Goal: Transaction & Acquisition: Purchase product/service

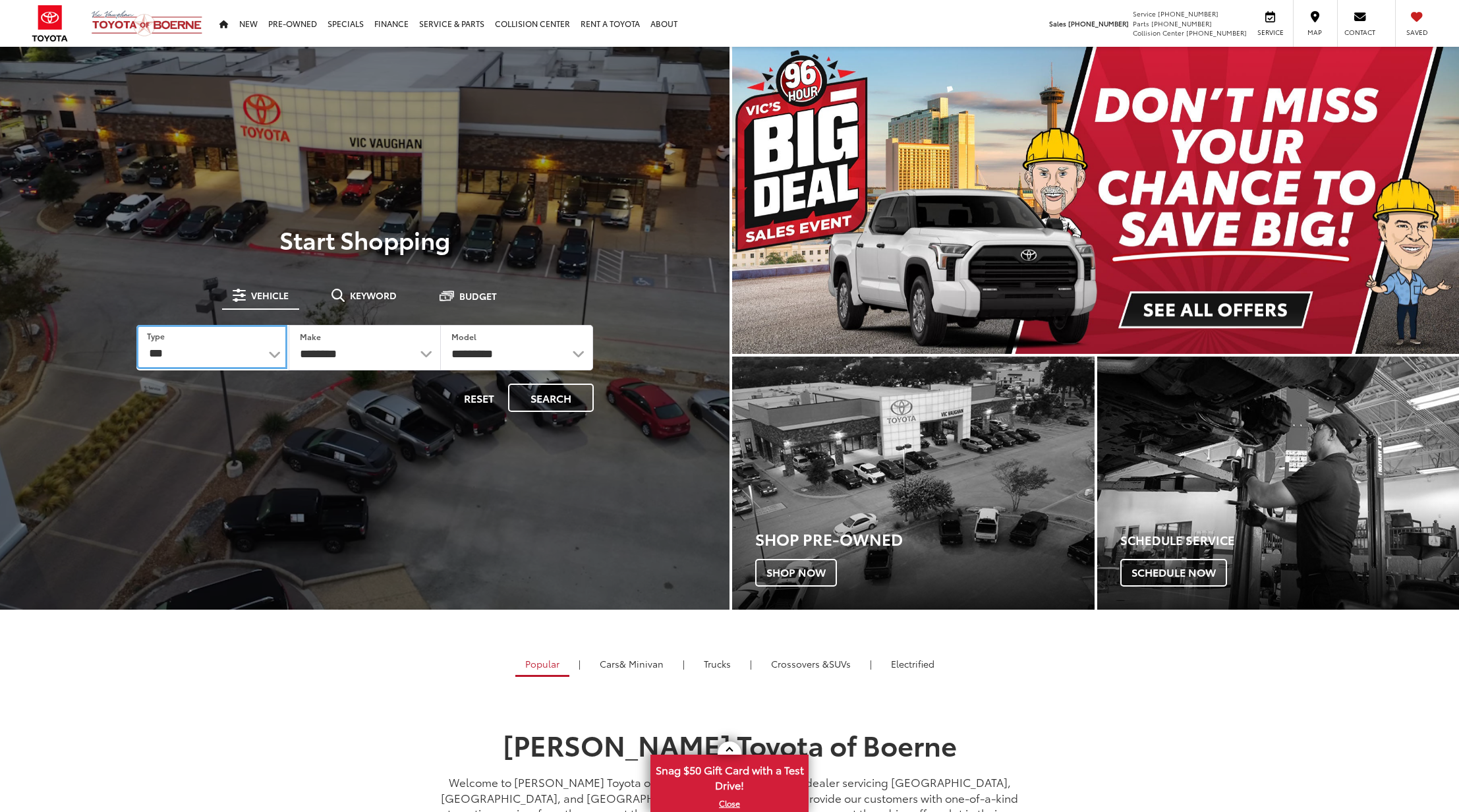
select select "******"
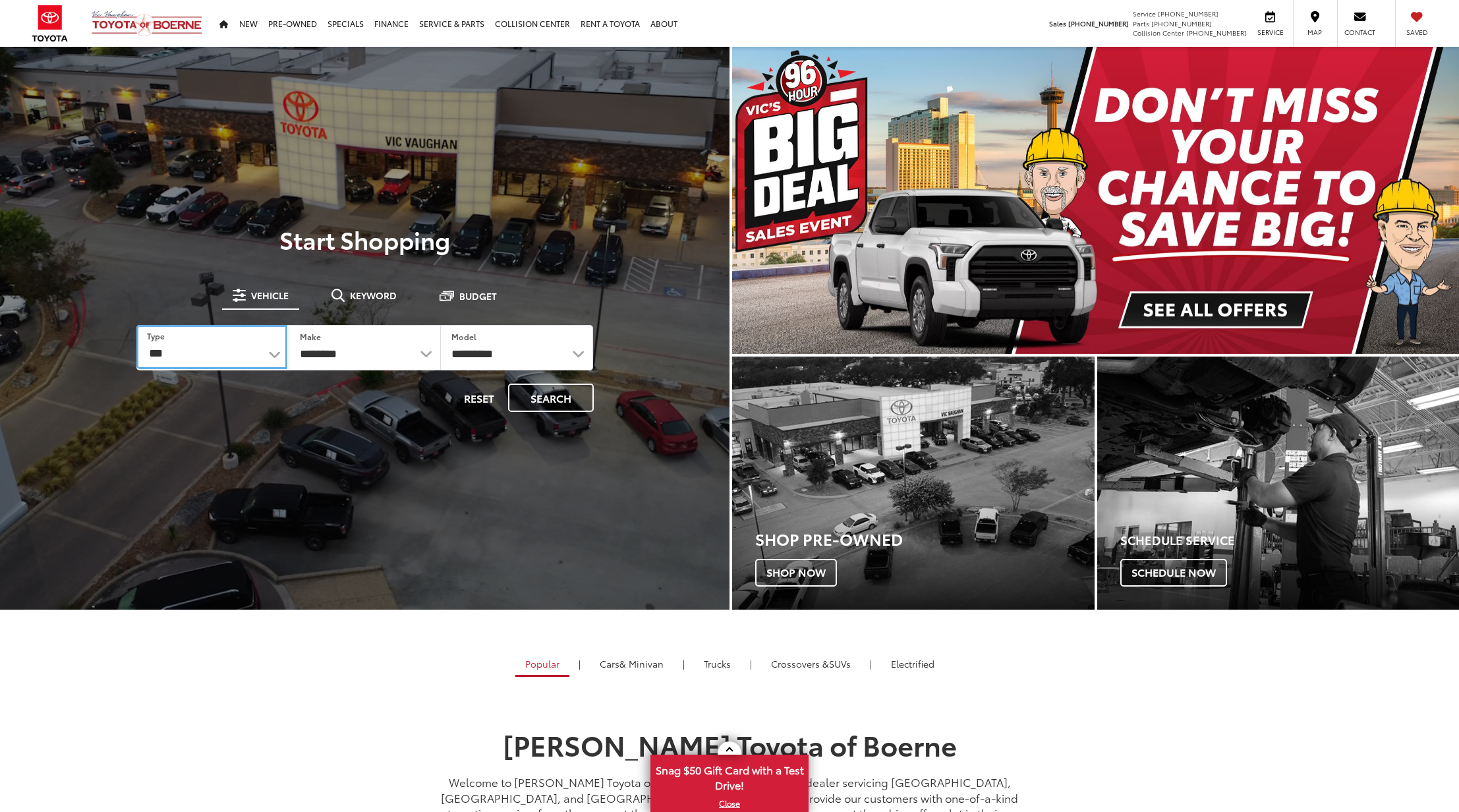
select select "******"
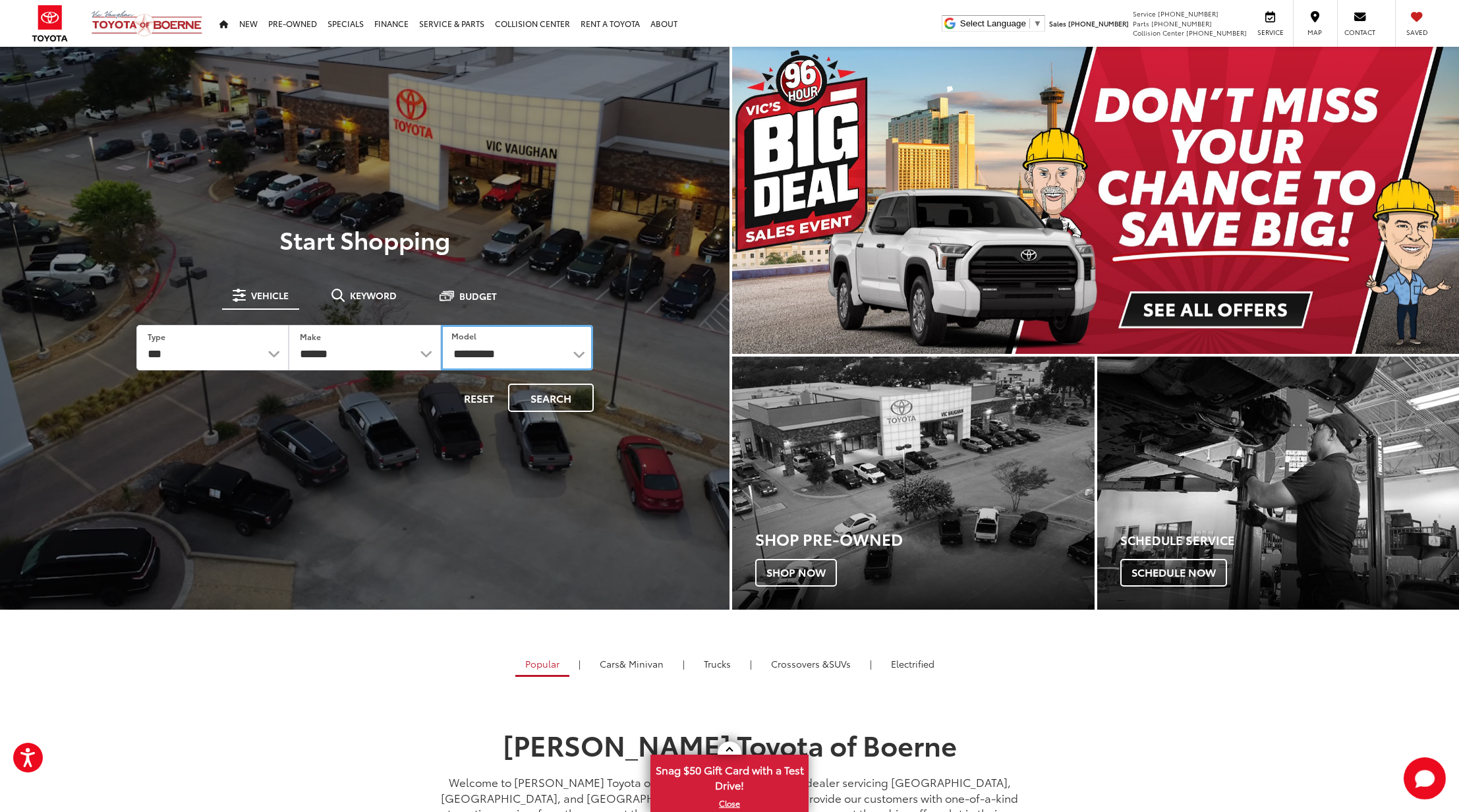
select select "*****"
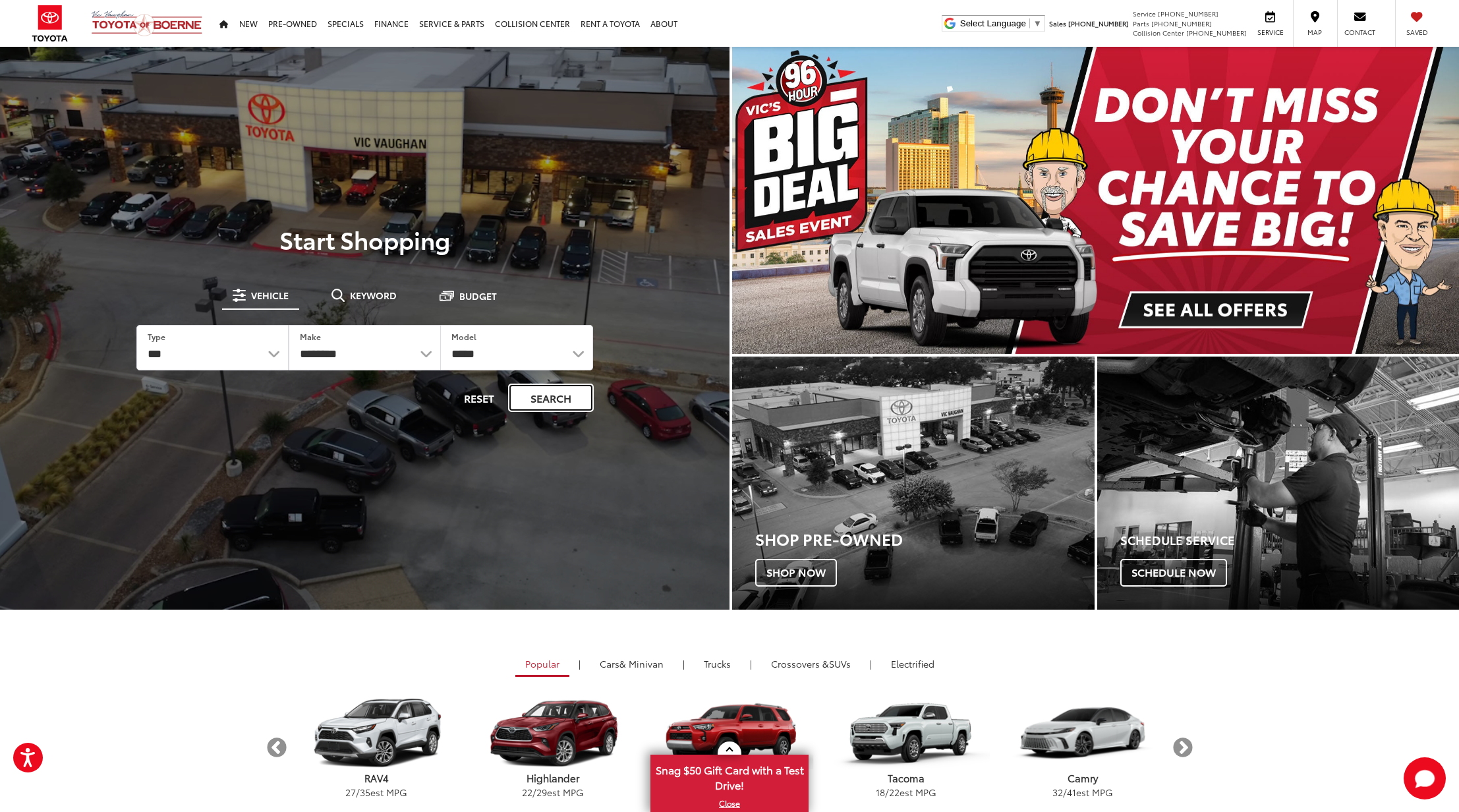
click at [558, 398] on button "Search" at bounding box center [551, 398] width 86 height 28
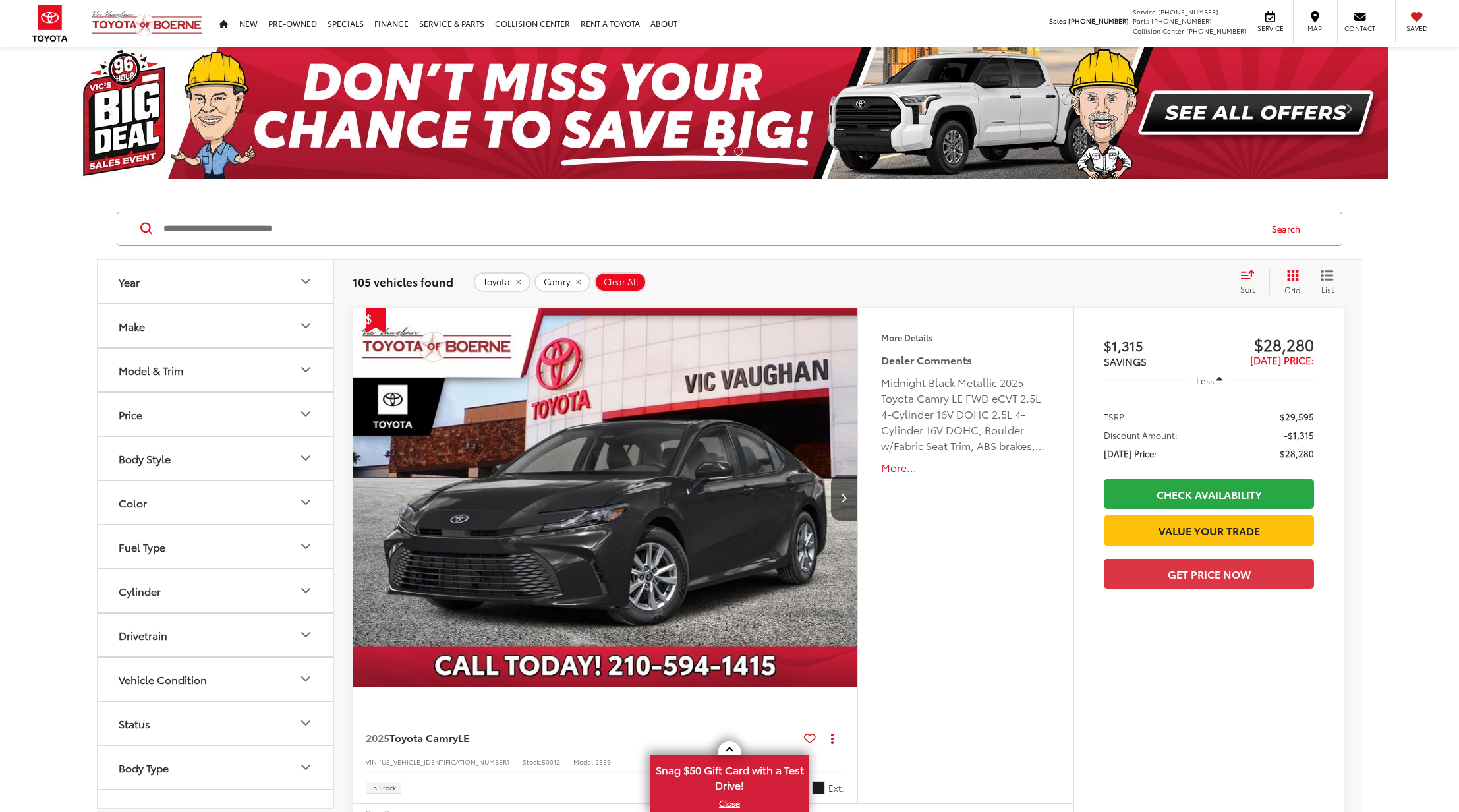
click at [1247, 276] on icon "Select sort value" at bounding box center [1247, 275] width 15 height 10
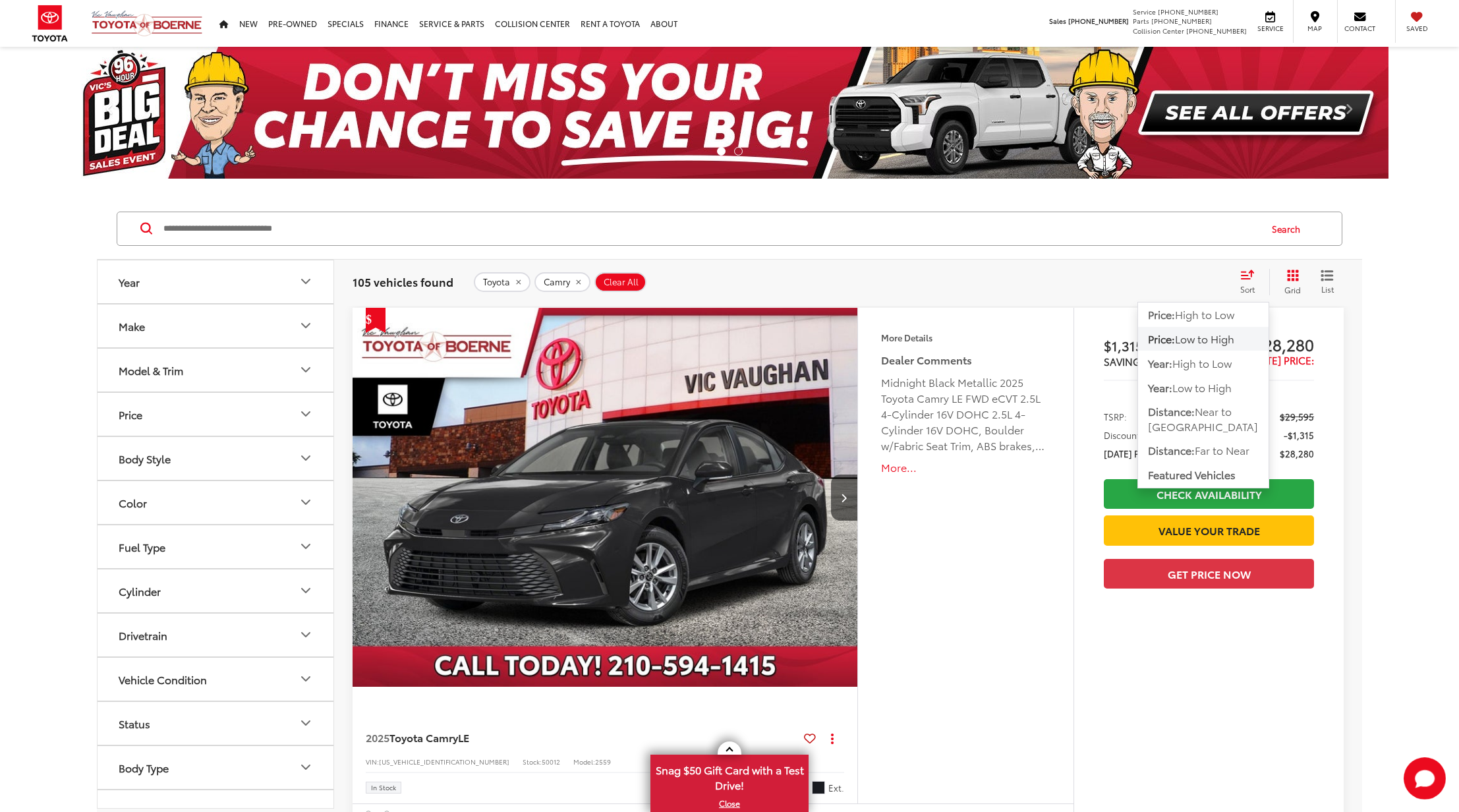
click at [1247, 276] on icon "Select sort value" at bounding box center [1247, 275] width 15 height 10
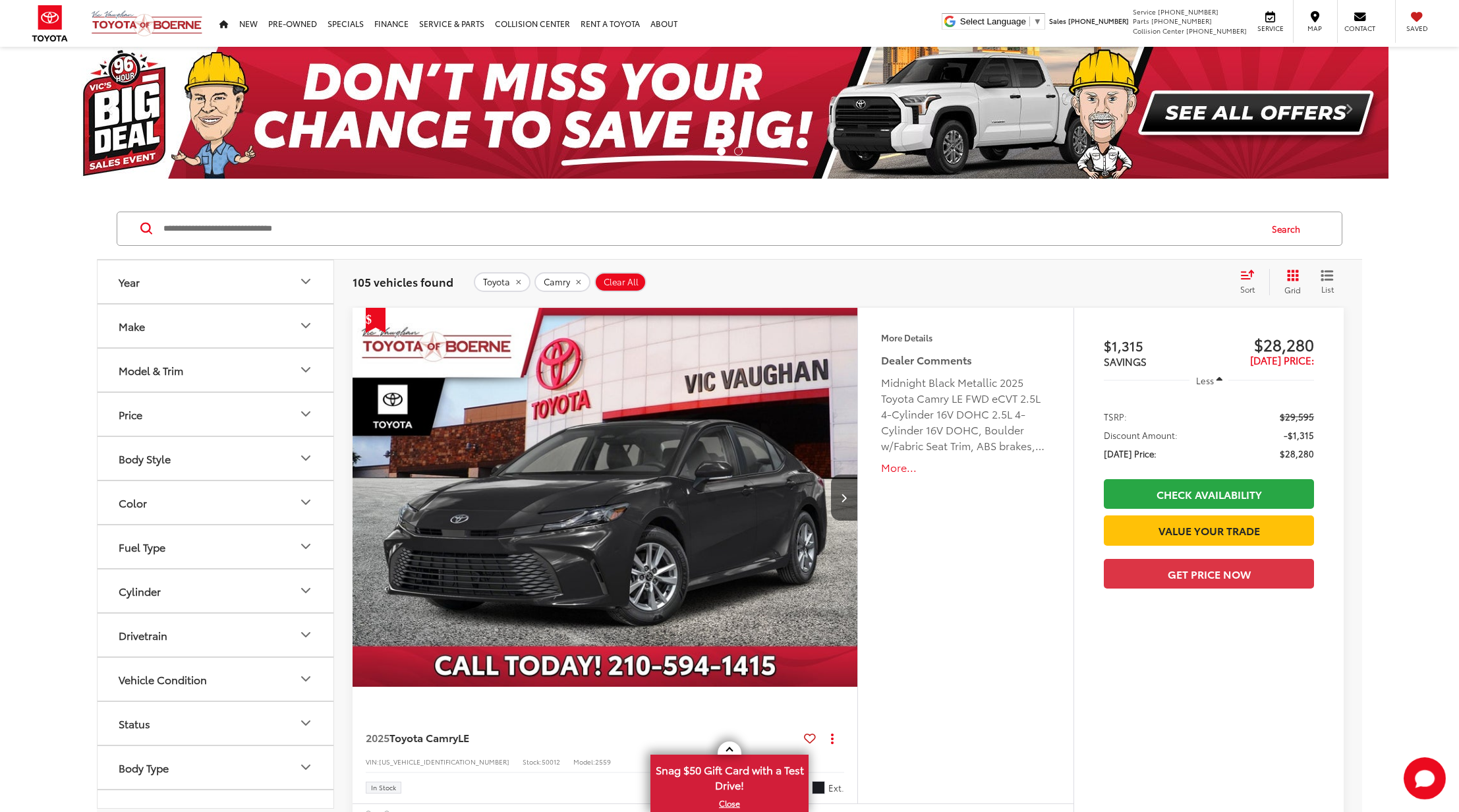
click at [1247, 276] on icon "Select sort value" at bounding box center [1247, 275] width 15 height 10
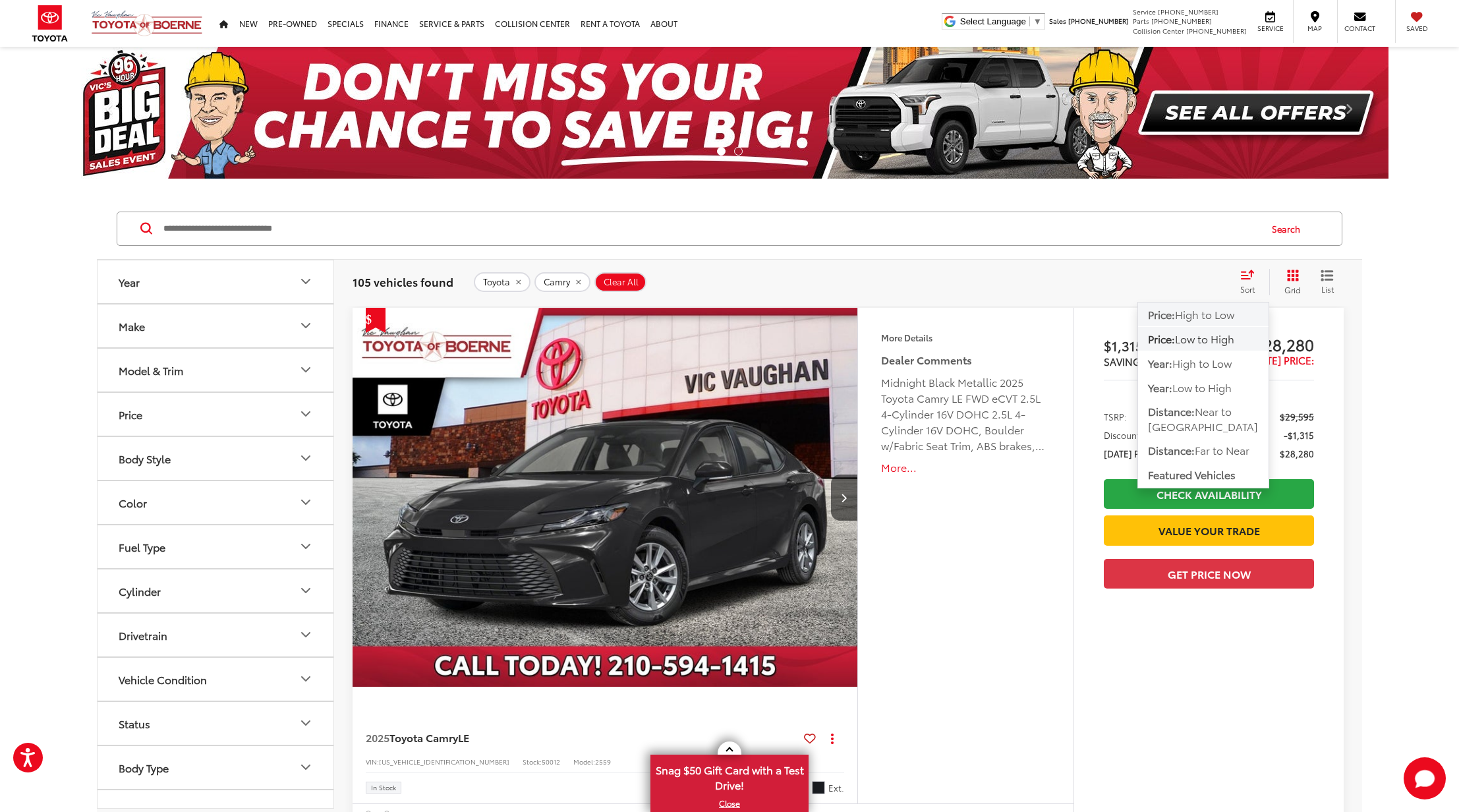
click at [1215, 315] on span "High to Low" at bounding box center [1204, 314] width 59 height 15
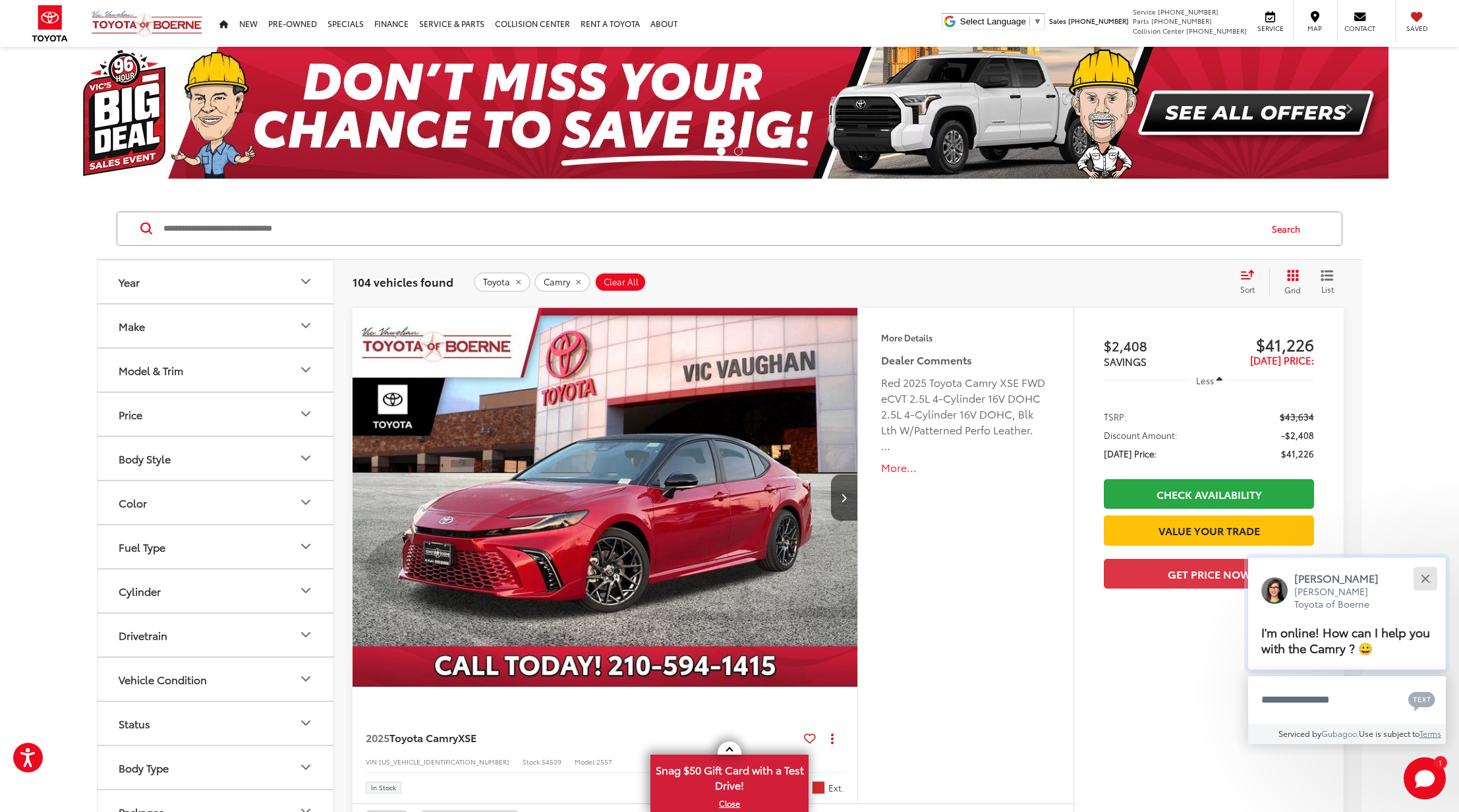
scroll to position [624, 0]
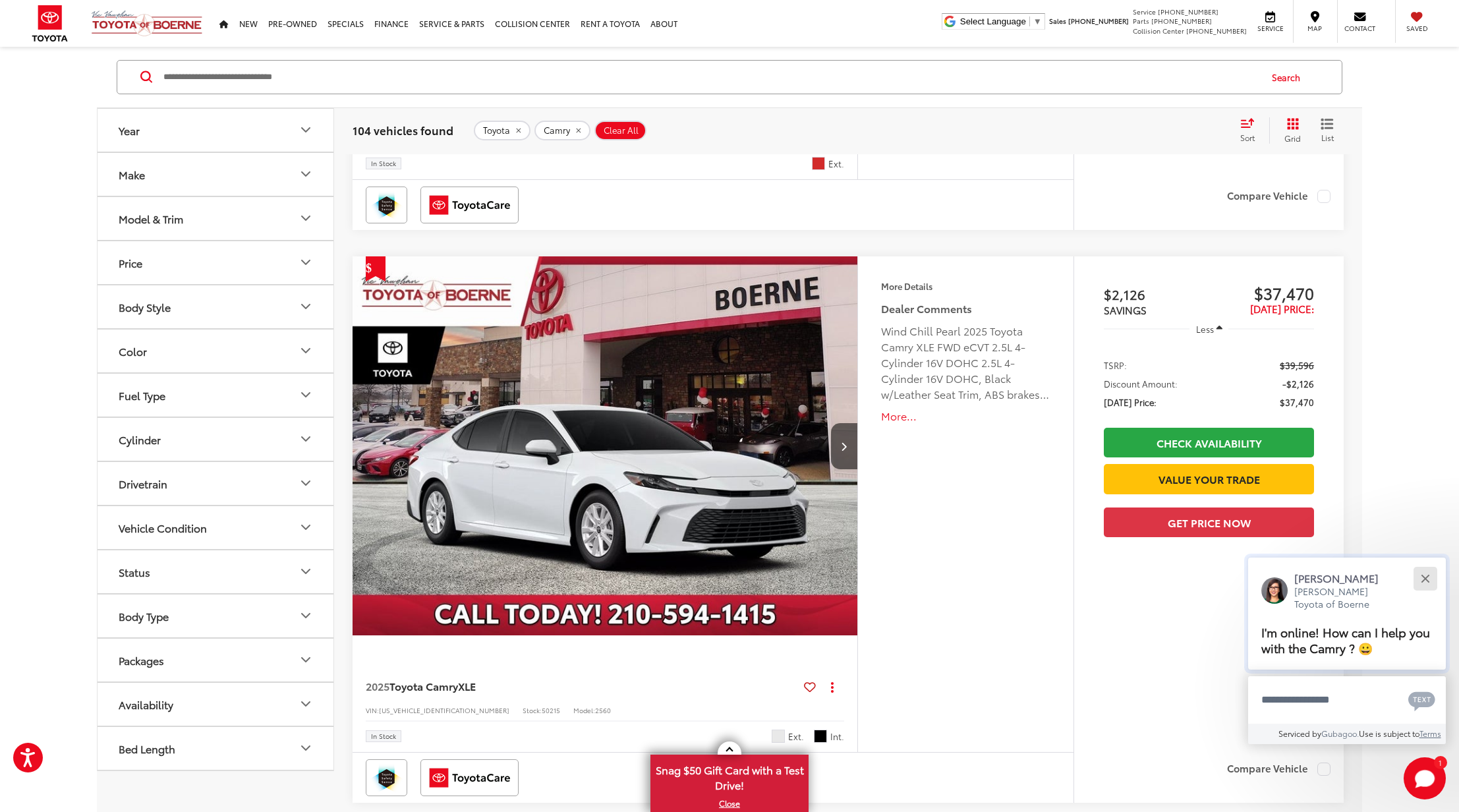
click at [1424, 575] on div "Close" at bounding box center [1425, 578] width 8 height 8
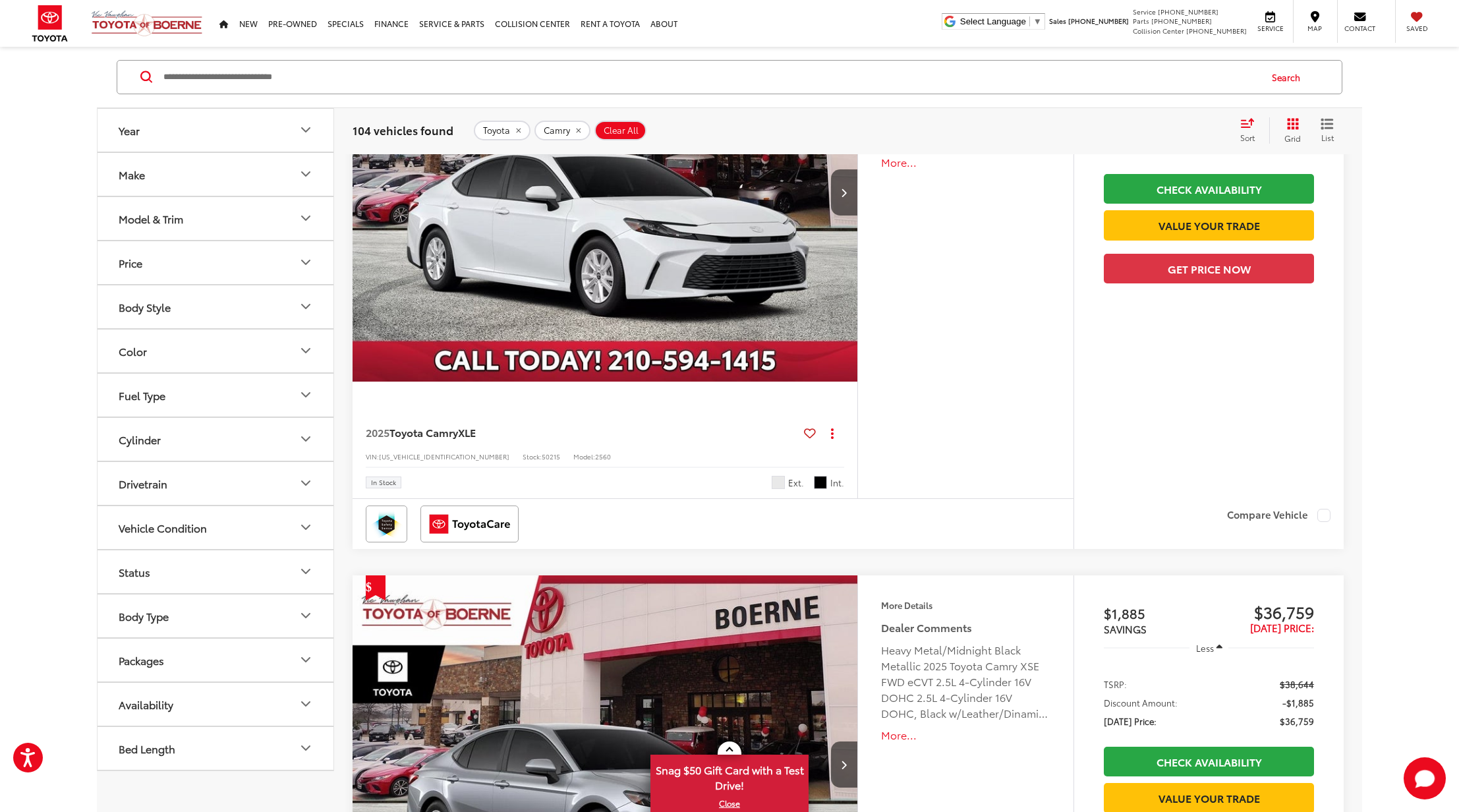
scroll to position [790, 0]
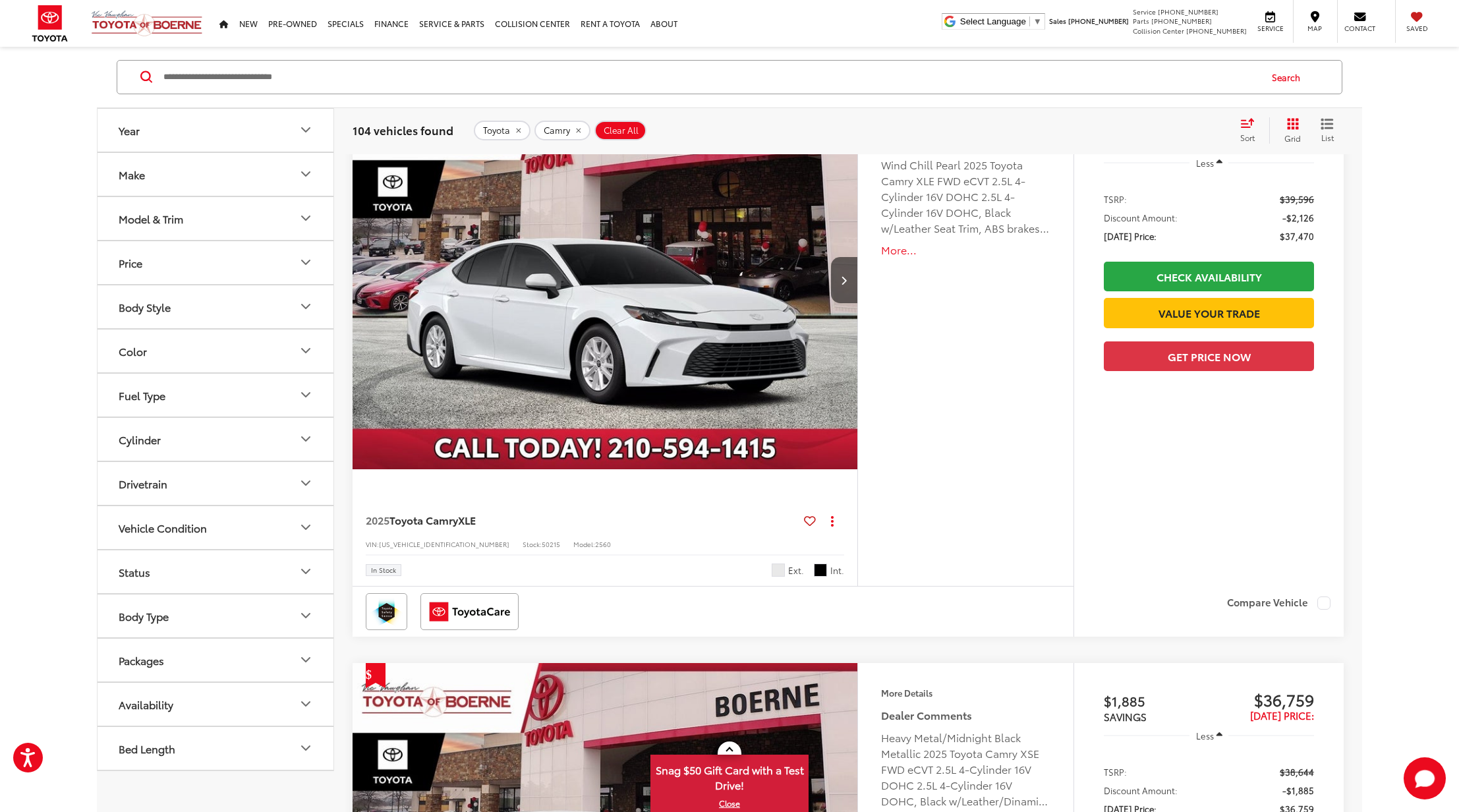
click at [888, 251] on button "More..." at bounding box center [965, 250] width 169 height 15
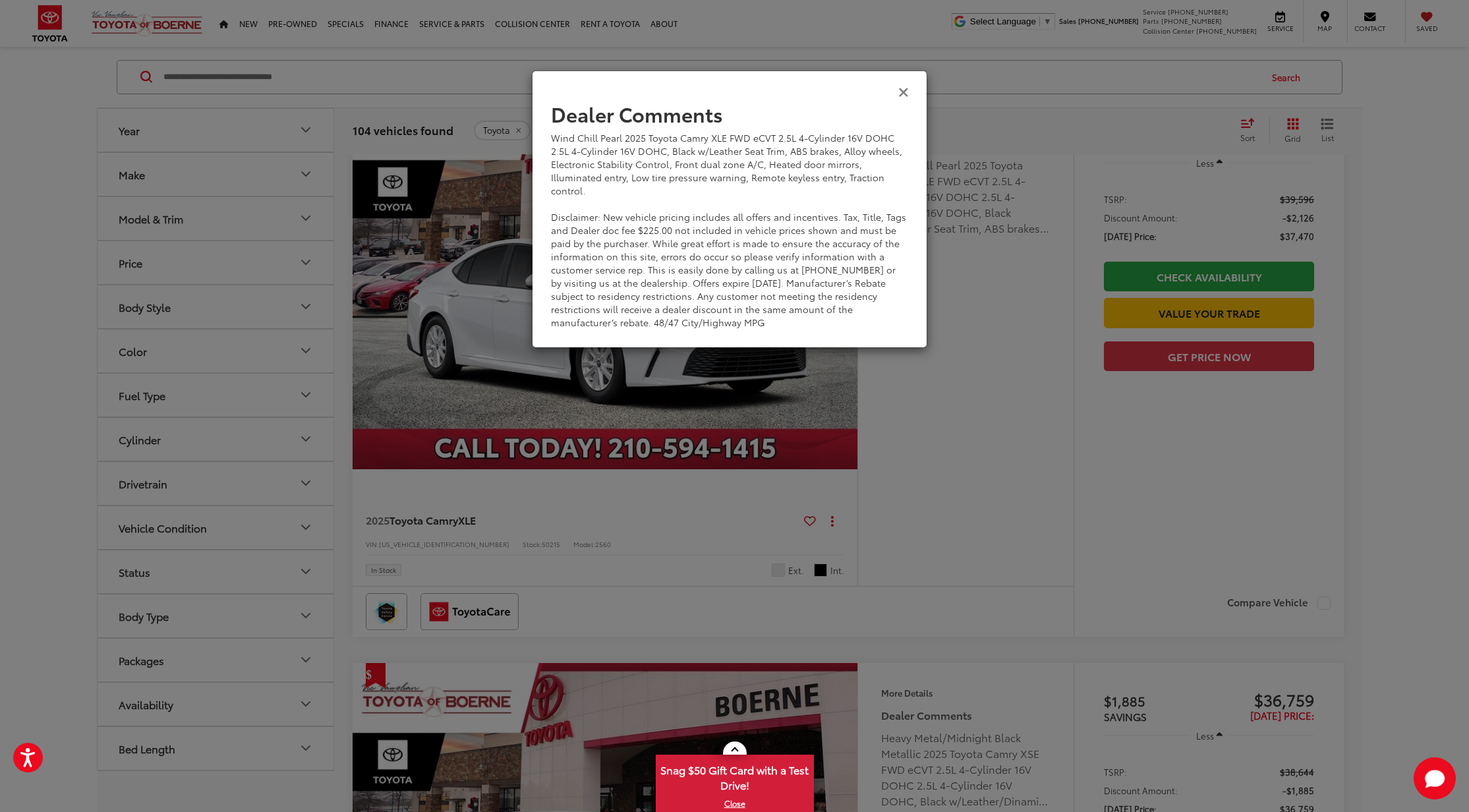
click at [905, 93] on icon "Close" at bounding box center [903, 91] width 11 height 14
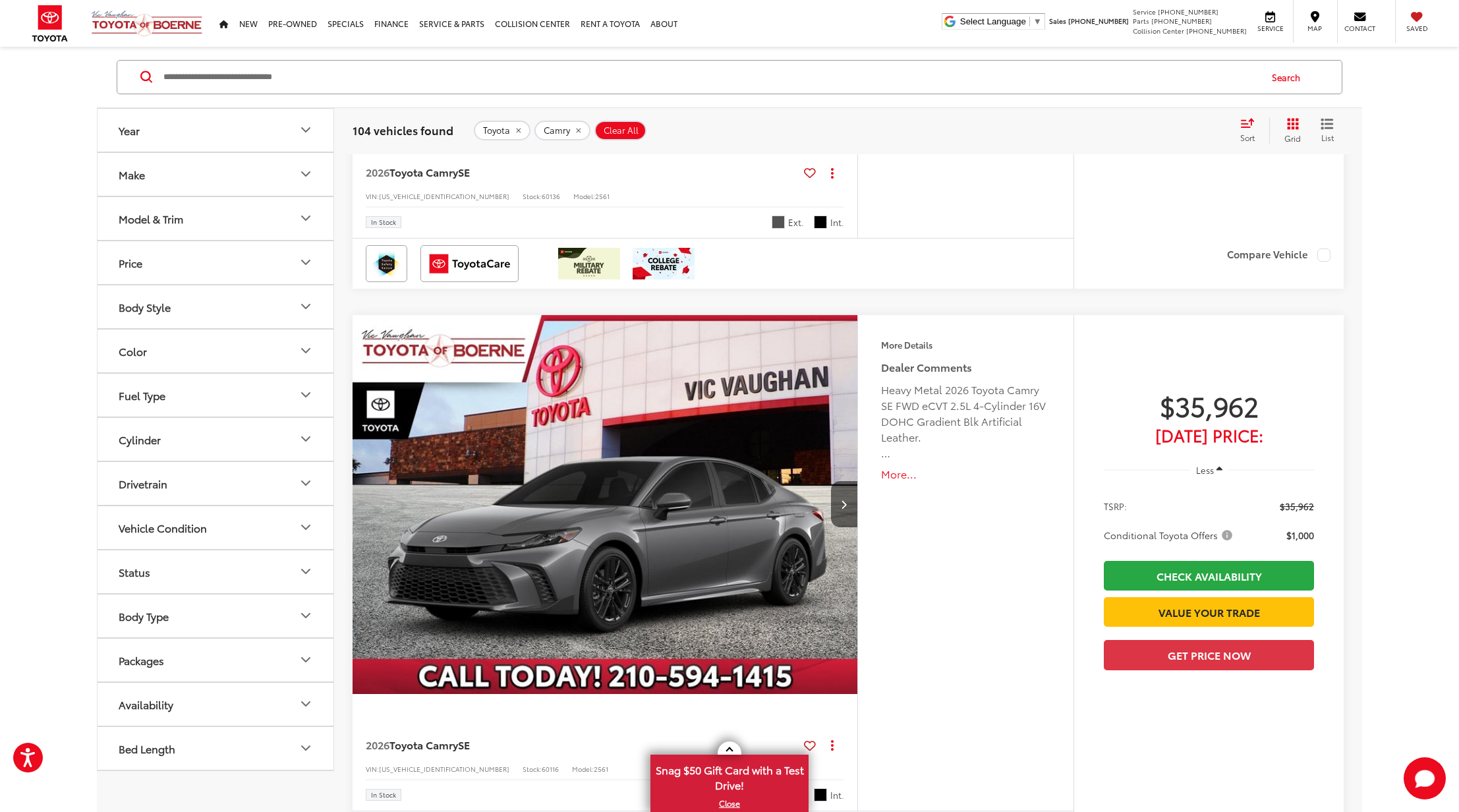
scroll to position [2458, 0]
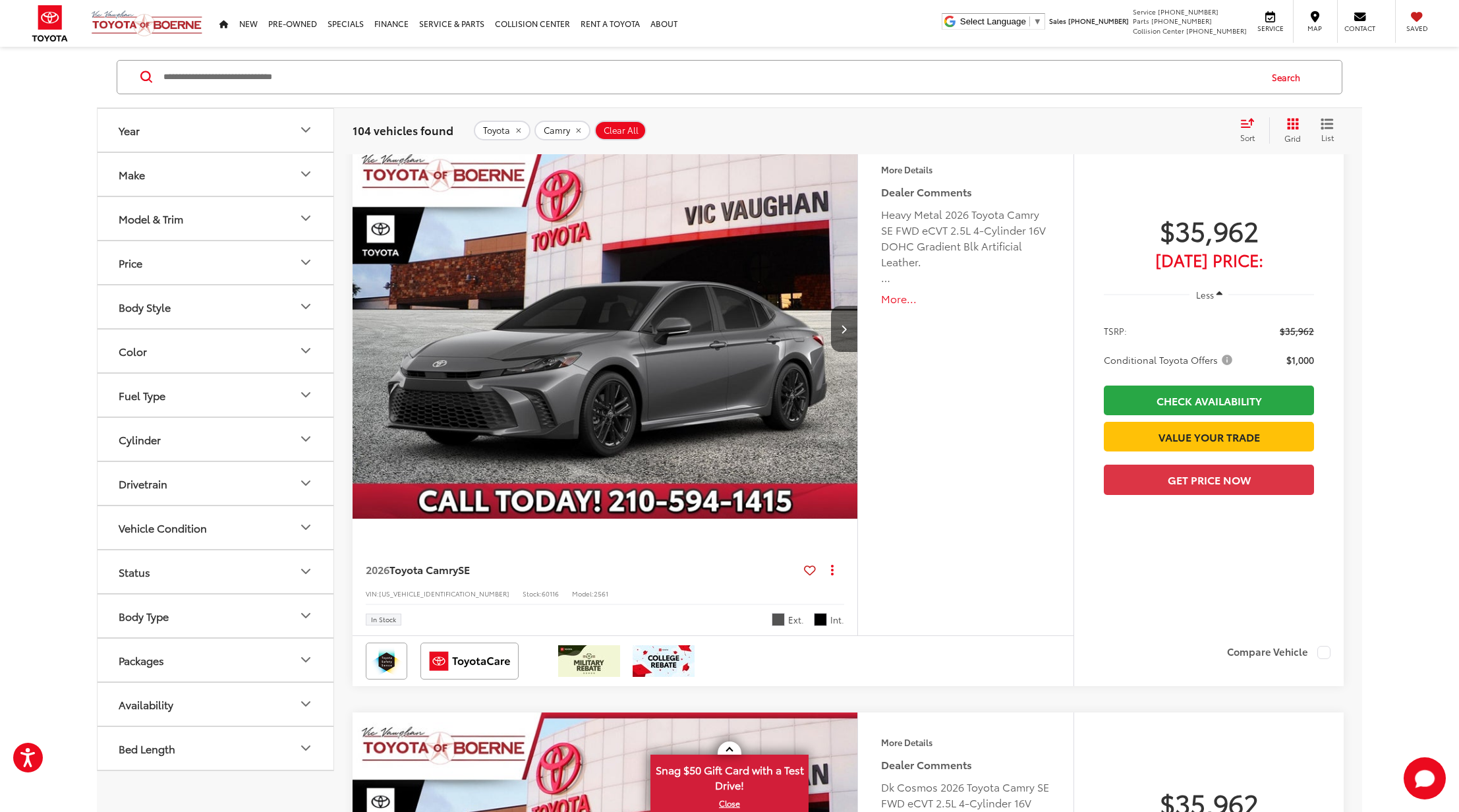
click at [894, 296] on button "More..." at bounding box center [965, 299] width 169 height 15
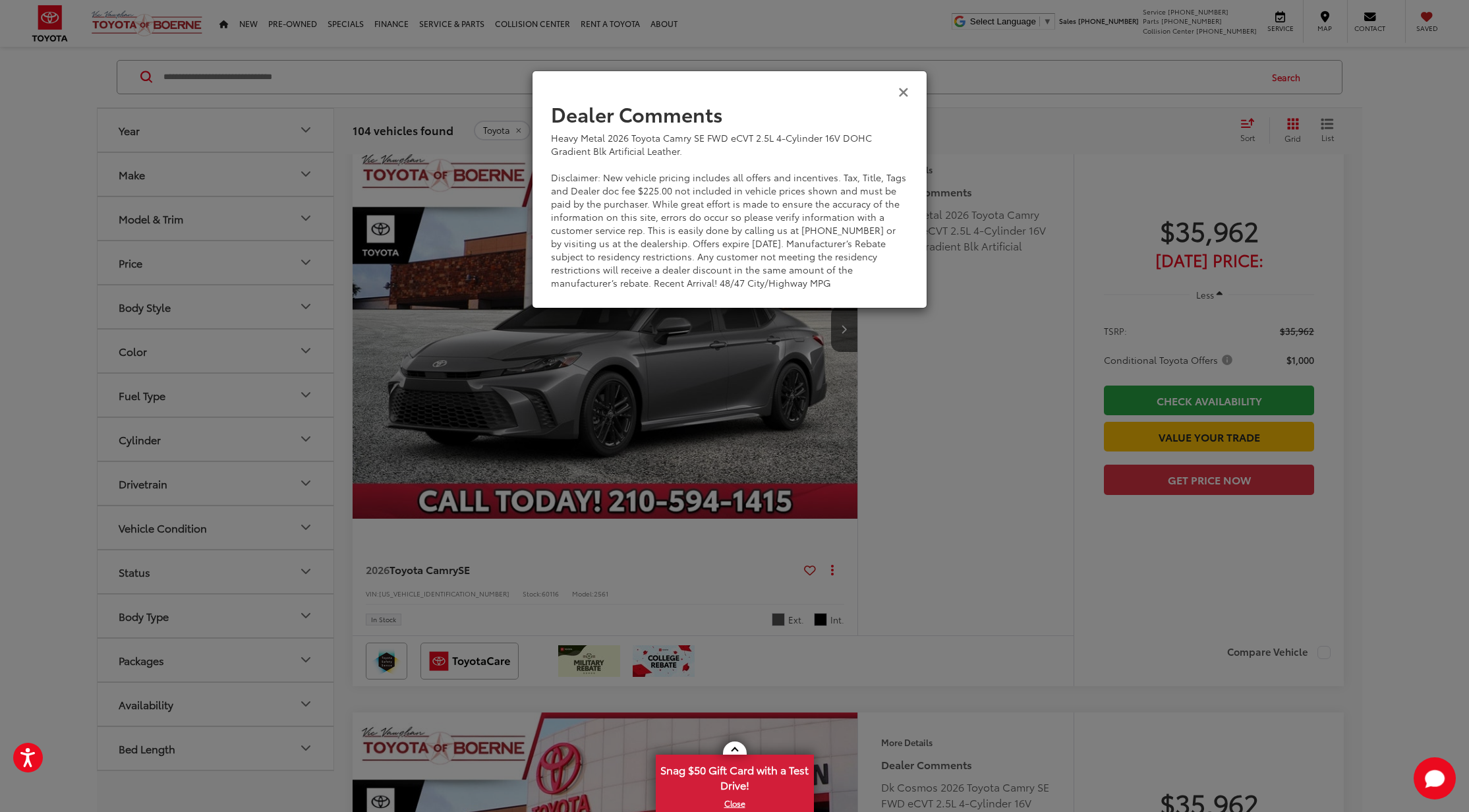
click at [902, 91] on icon "Close" at bounding box center [903, 91] width 11 height 14
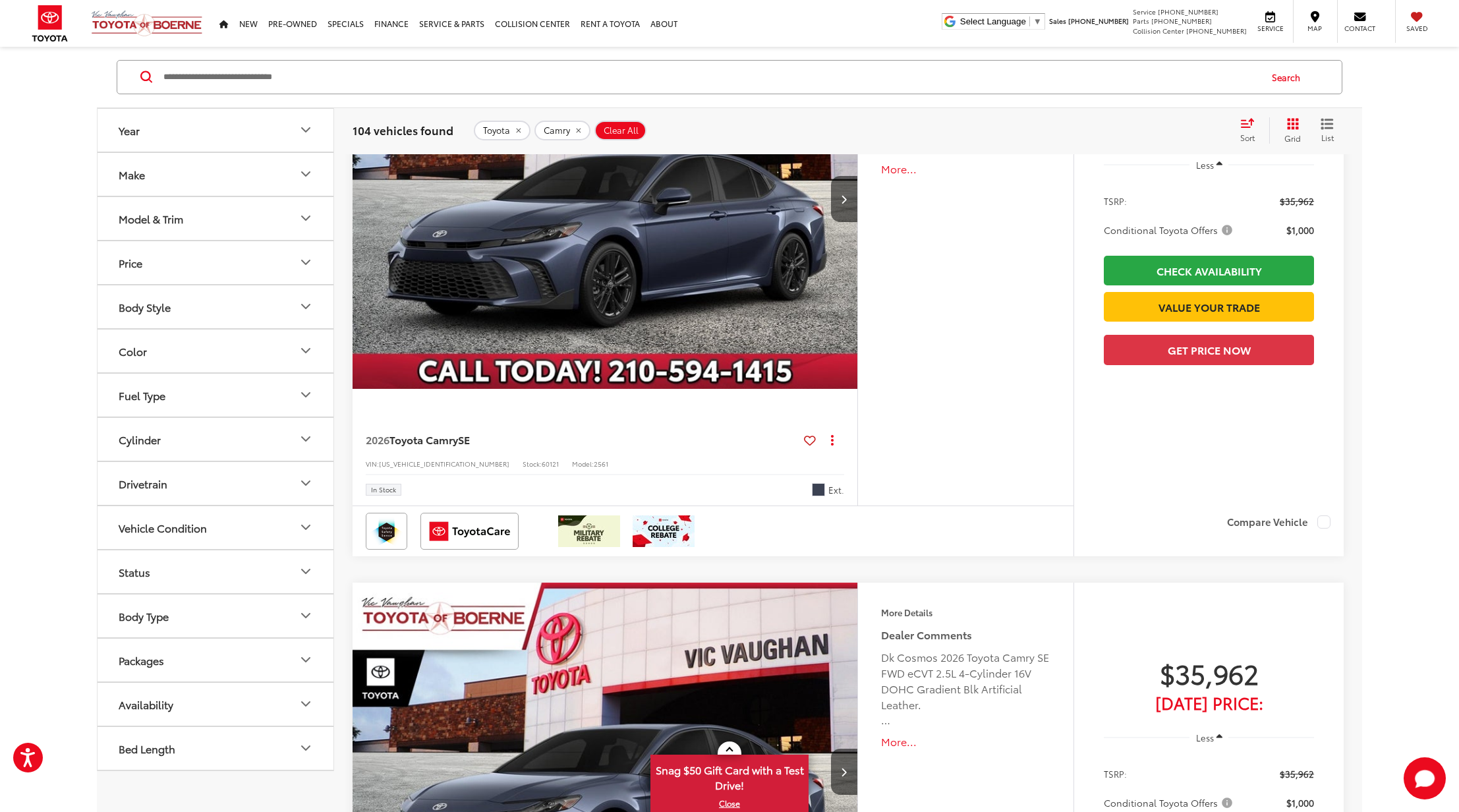
scroll to position [2985, 0]
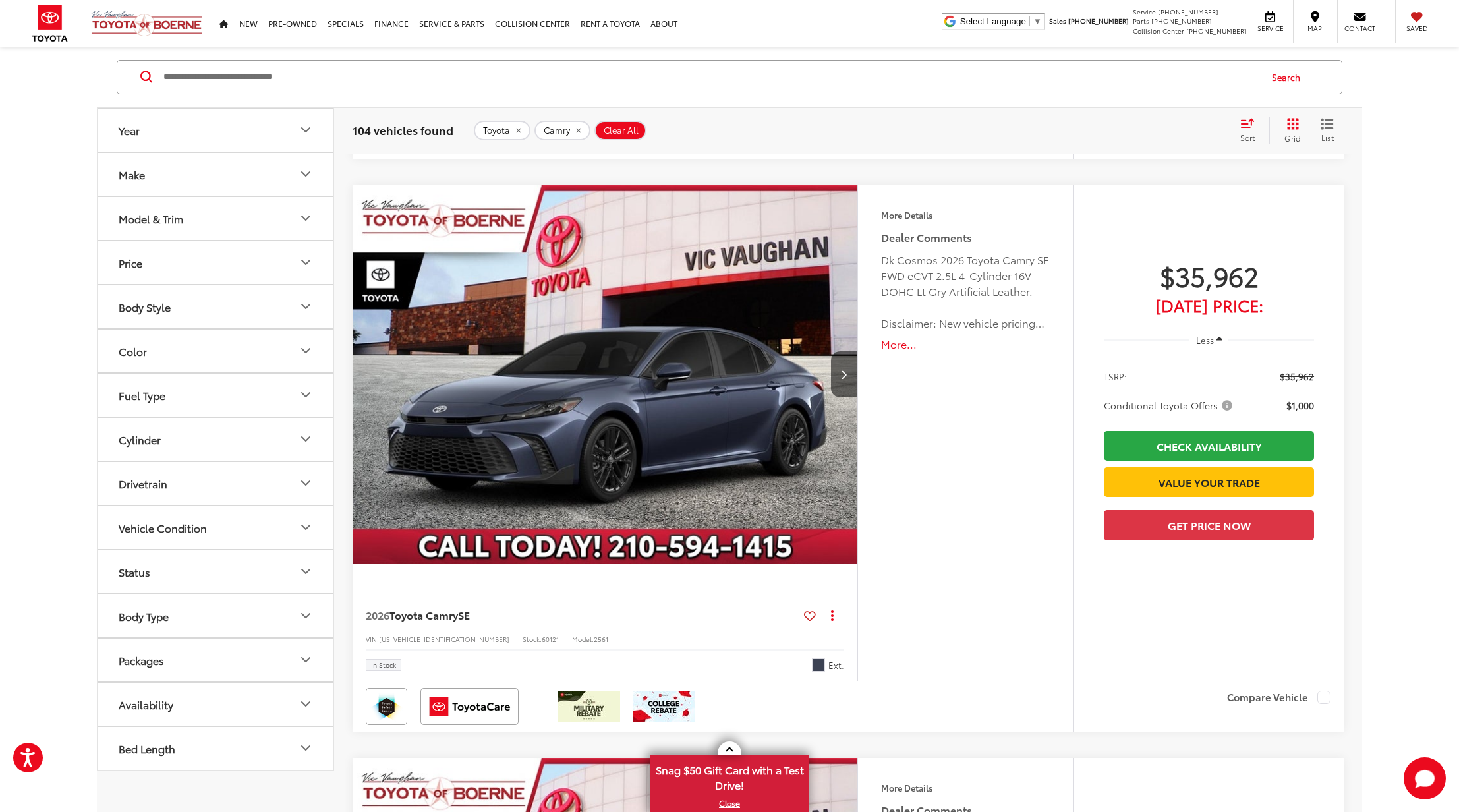
click at [696, 324] on img "2026 Toyota Camry SE 0" at bounding box center [605, 375] width 506 height 380
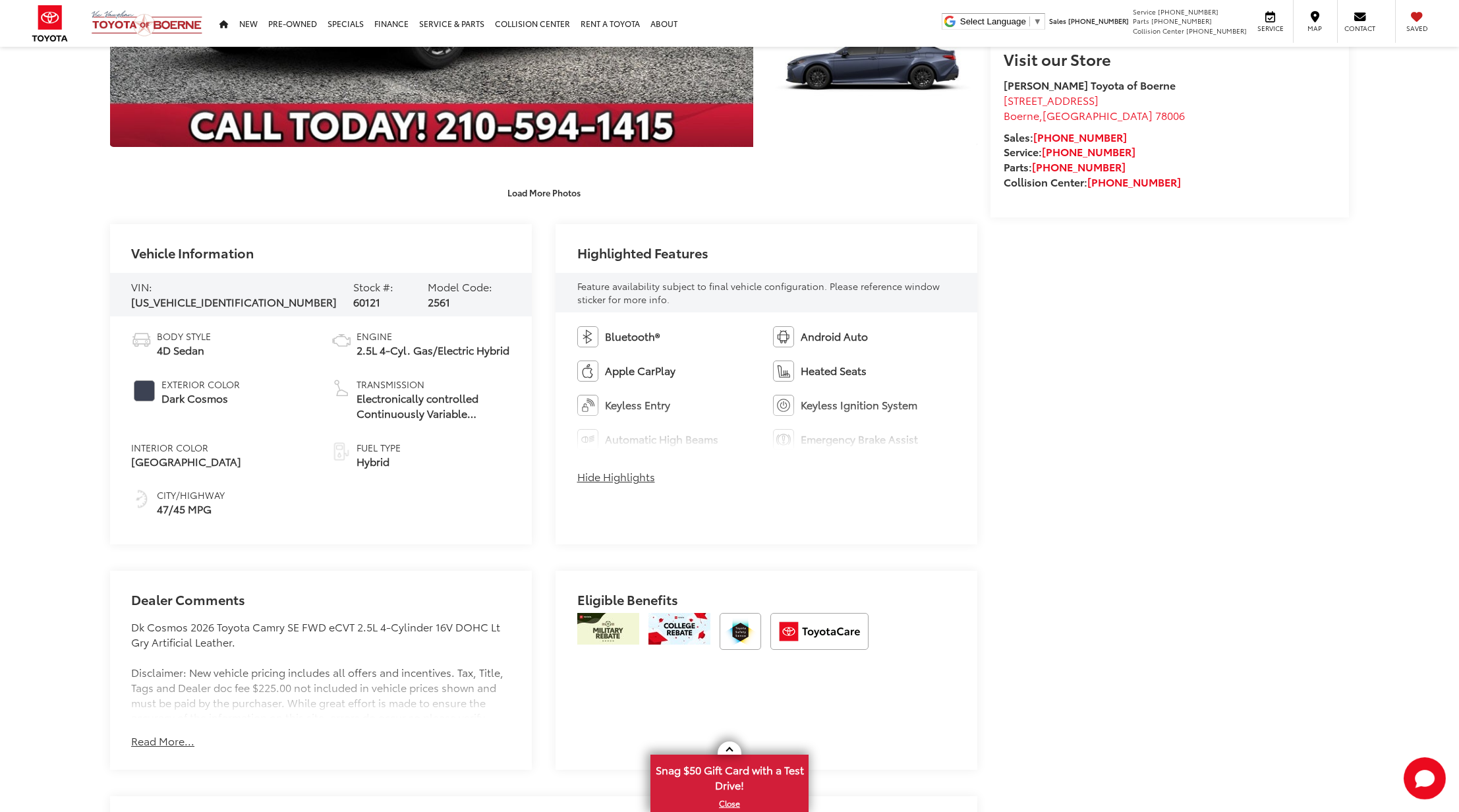
scroll to position [439, 0]
click at [591, 477] on button "Hide Highlights" at bounding box center [616, 477] width 78 height 15
